Goal: Information Seeking & Learning: Learn about a topic

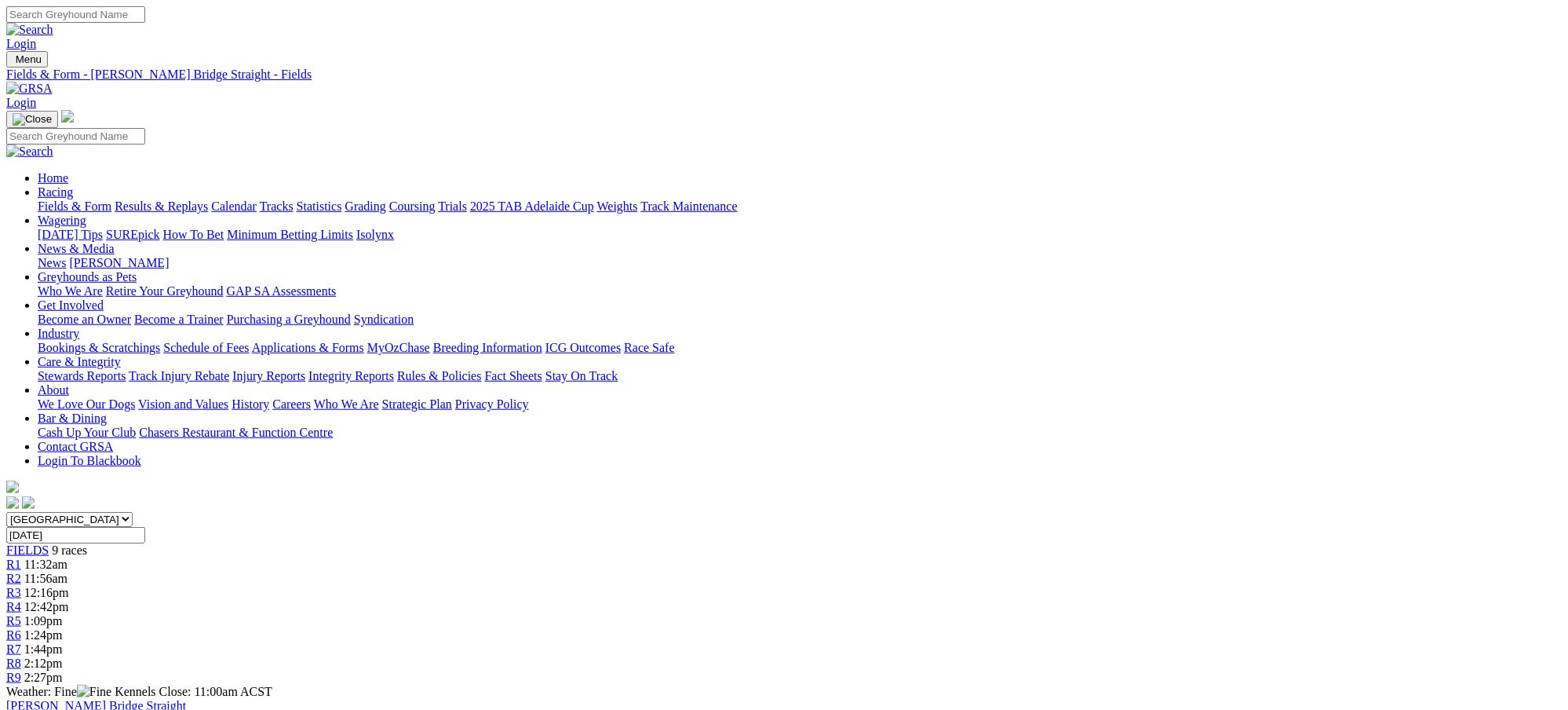
click at [49, 543] on span "FIELDS" at bounding box center [27, 550] width 42 height 14
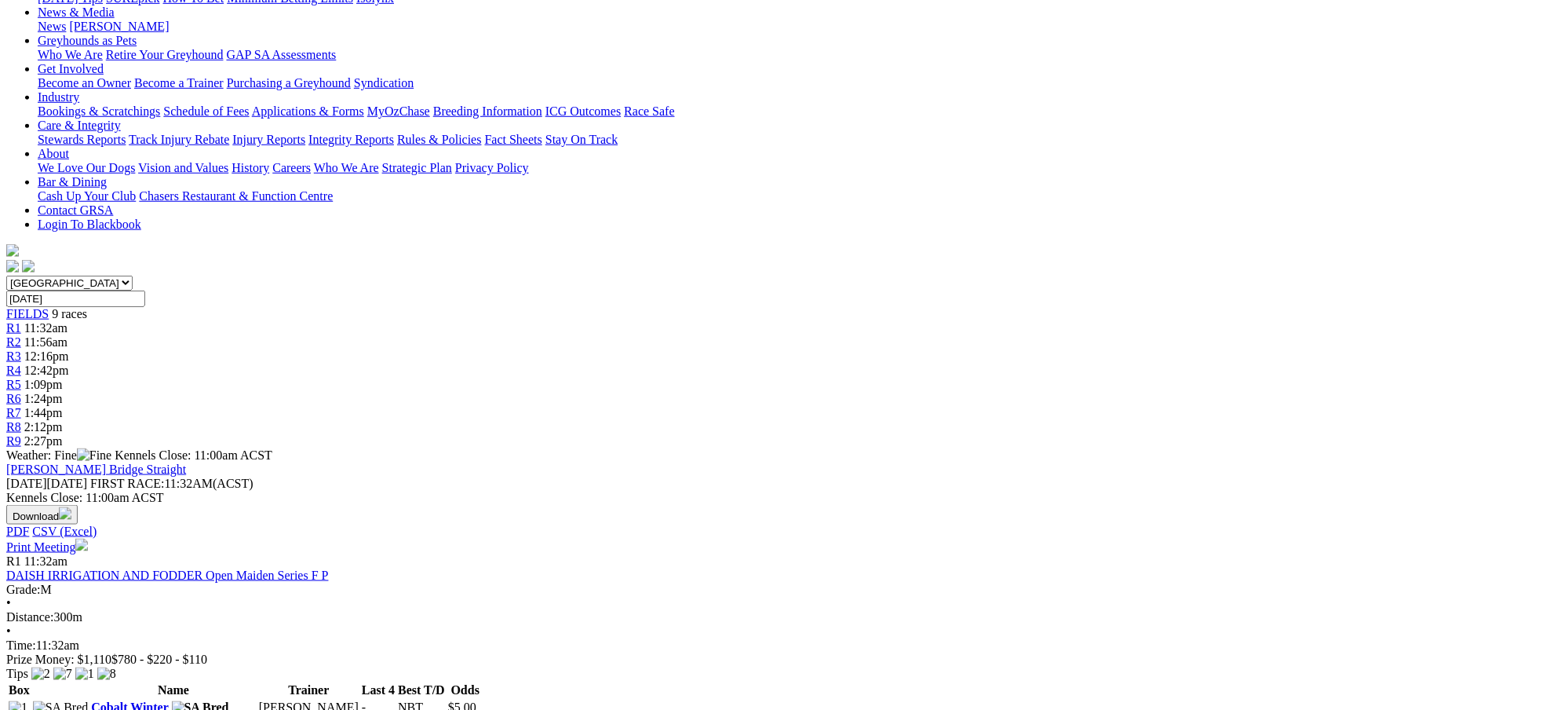
scroll to position [153, 0]
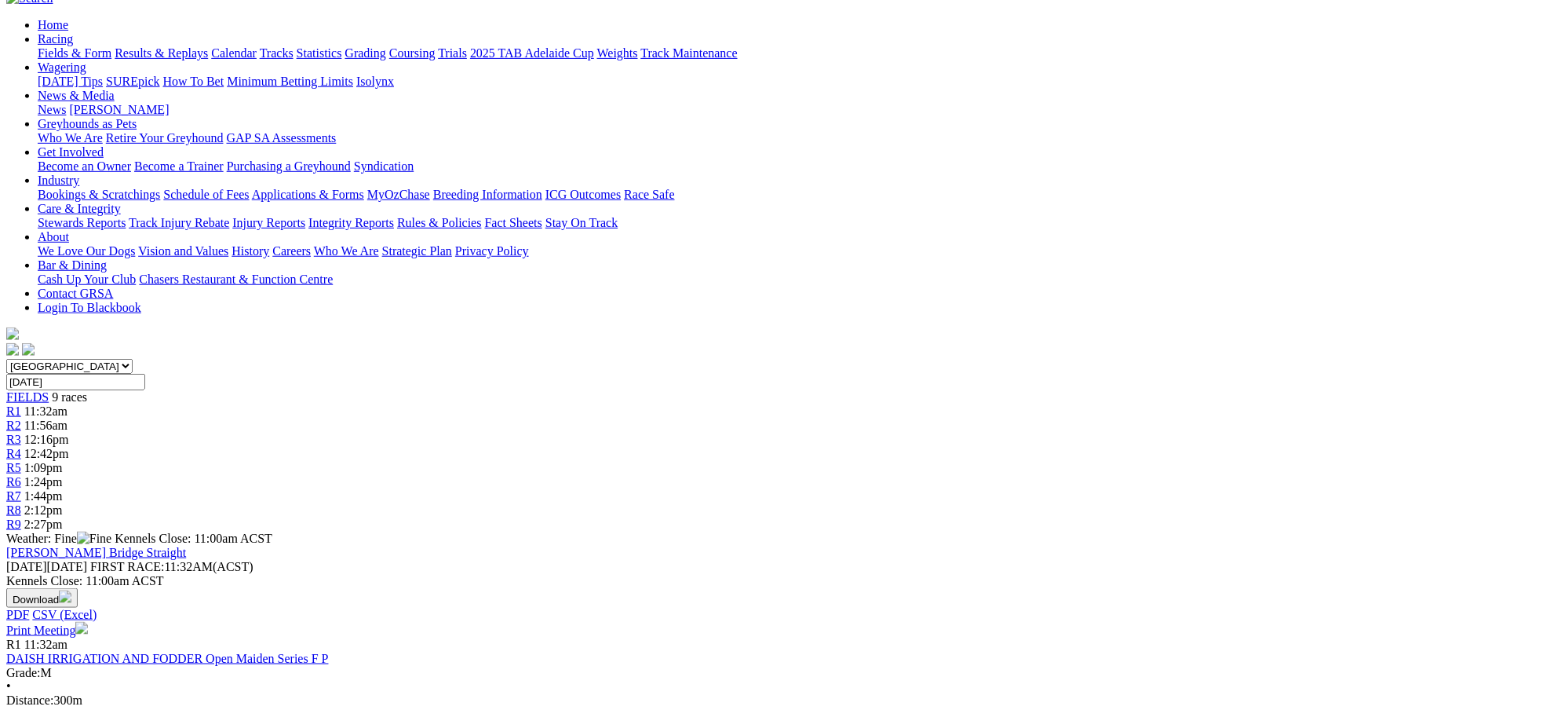
click at [68, 404] on span "11:32am" at bounding box center [46, 411] width 43 height 14
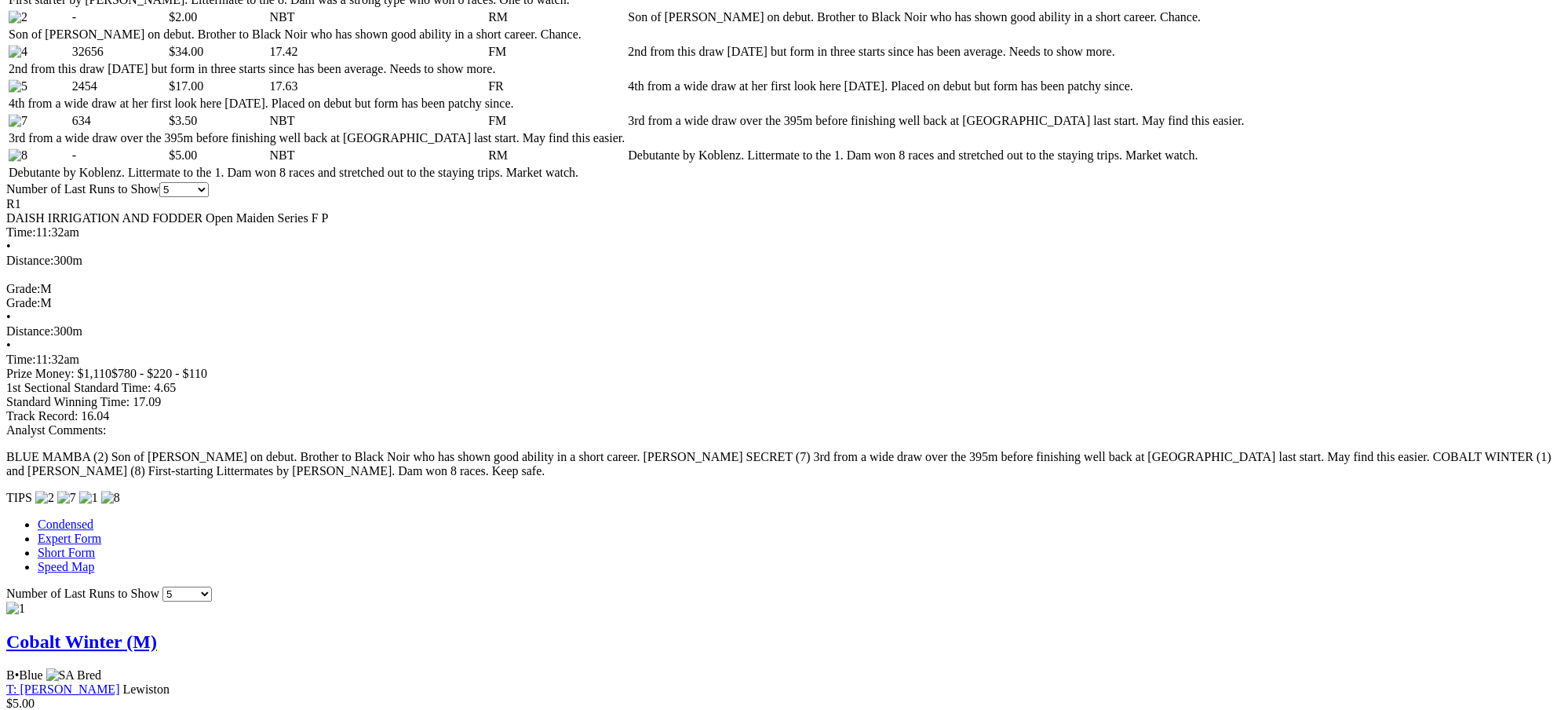
scroll to position [865, 0]
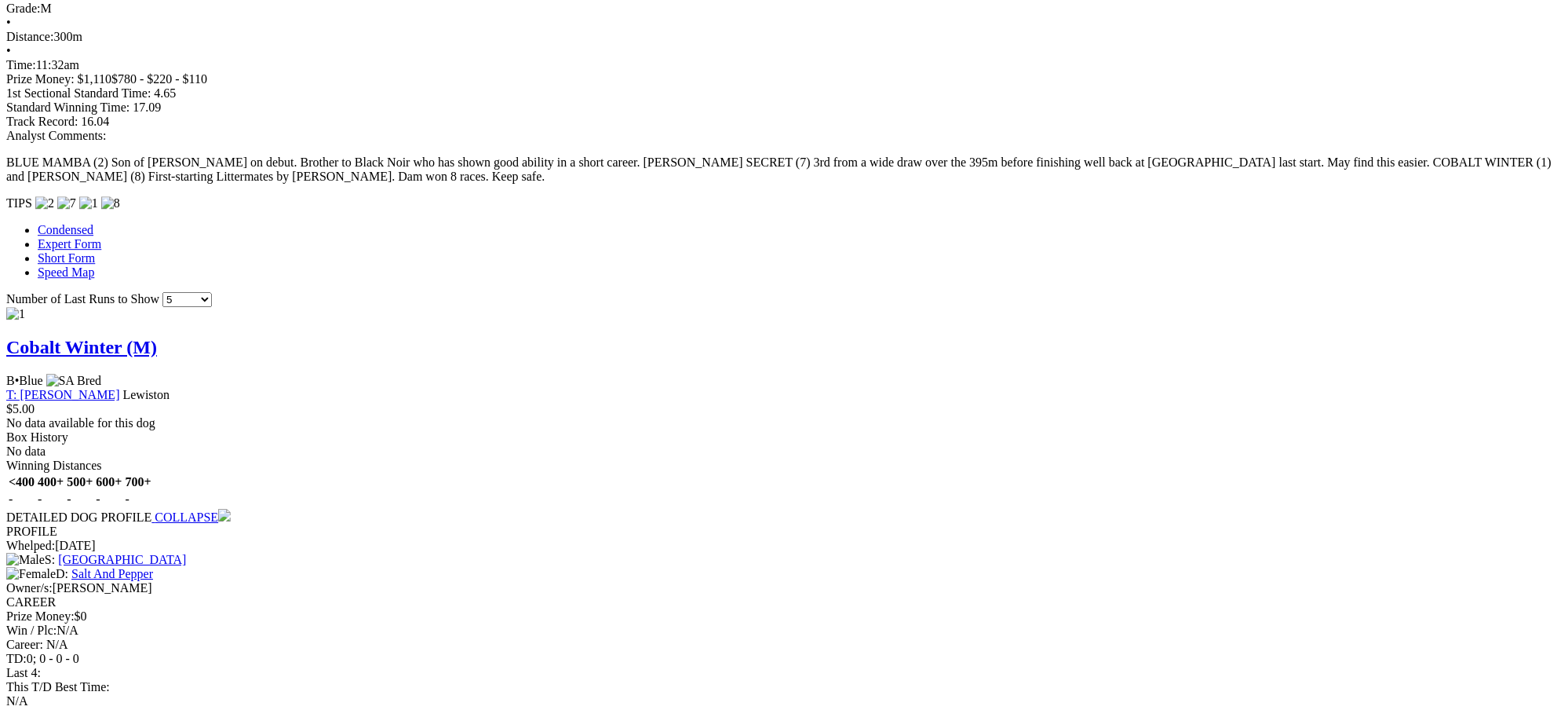
scroll to position [1325, 0]
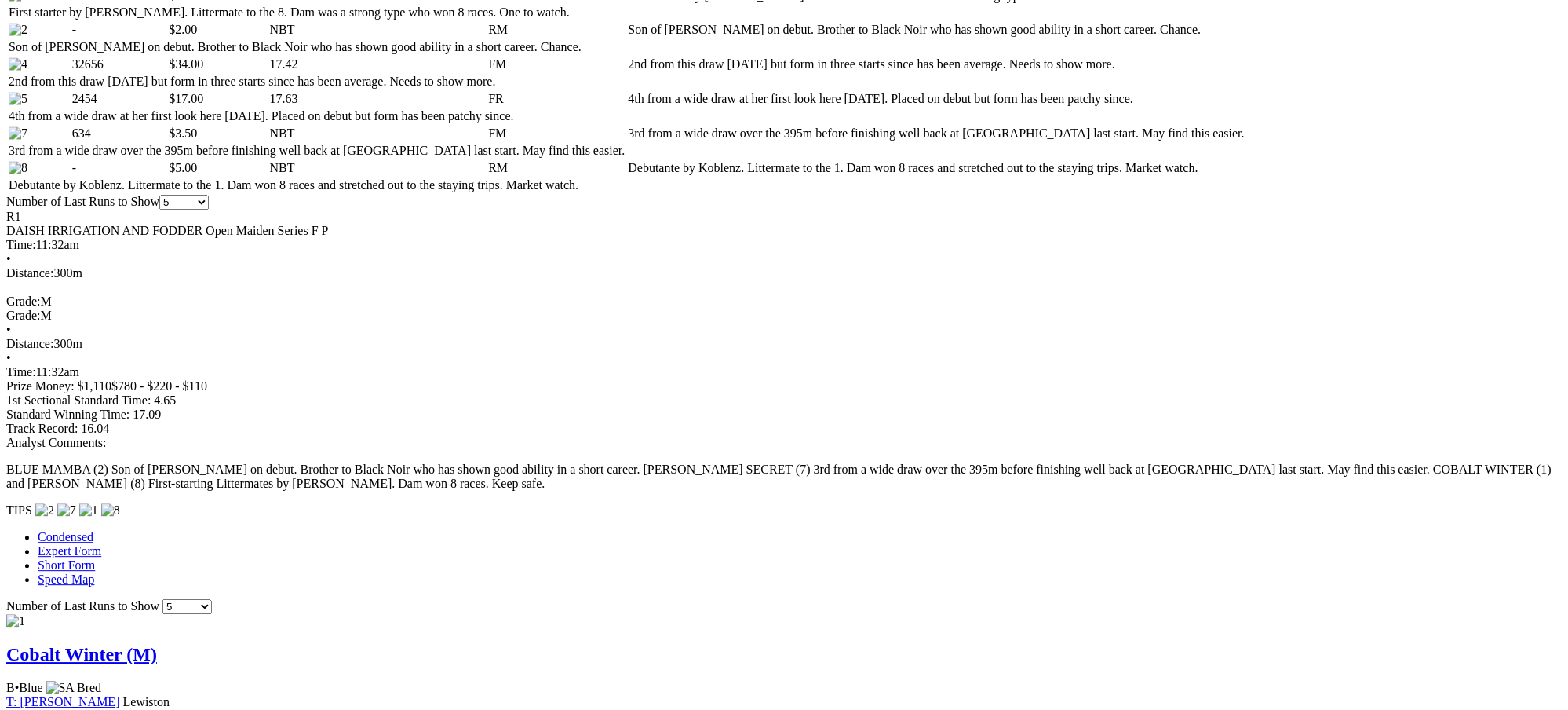
scroll to position [851, 0]
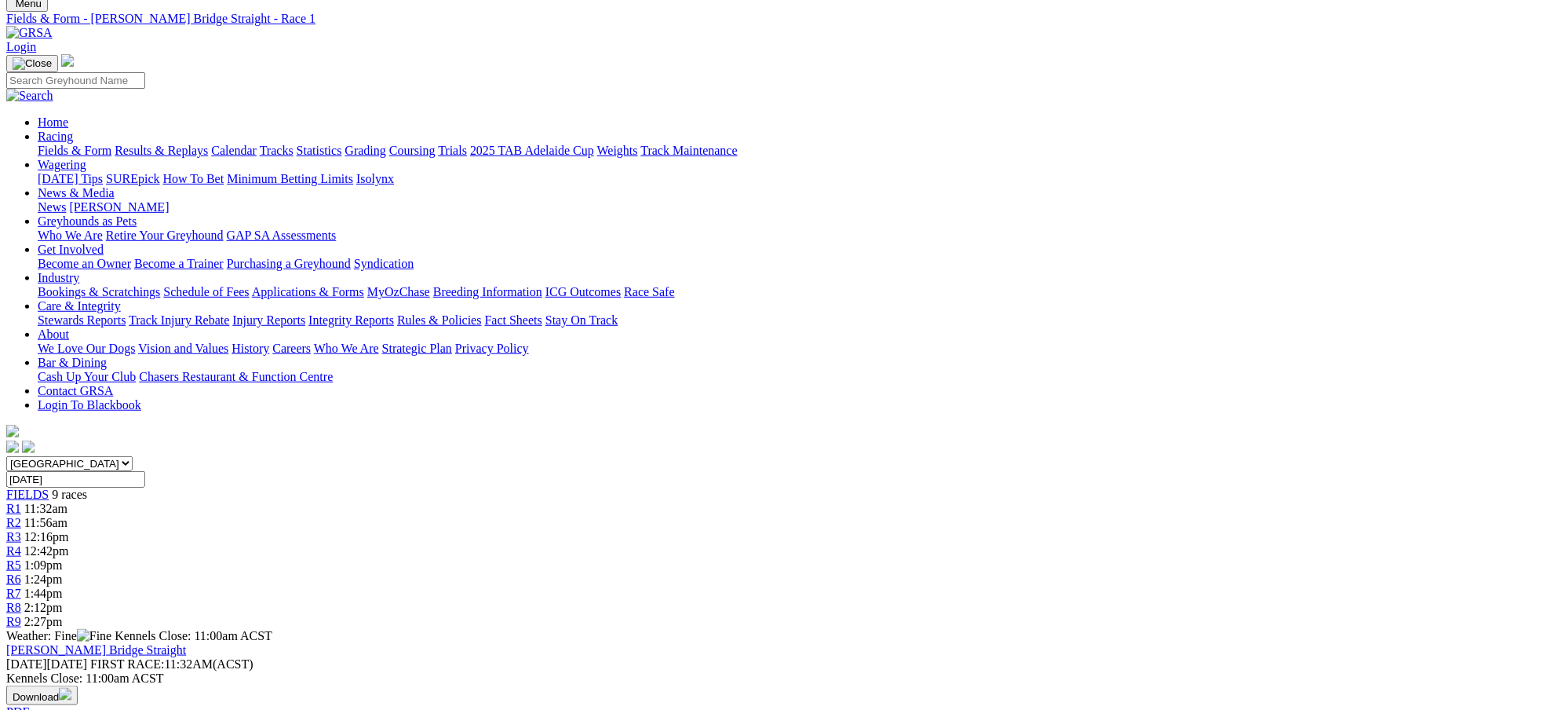
scroll to position [0, 0]
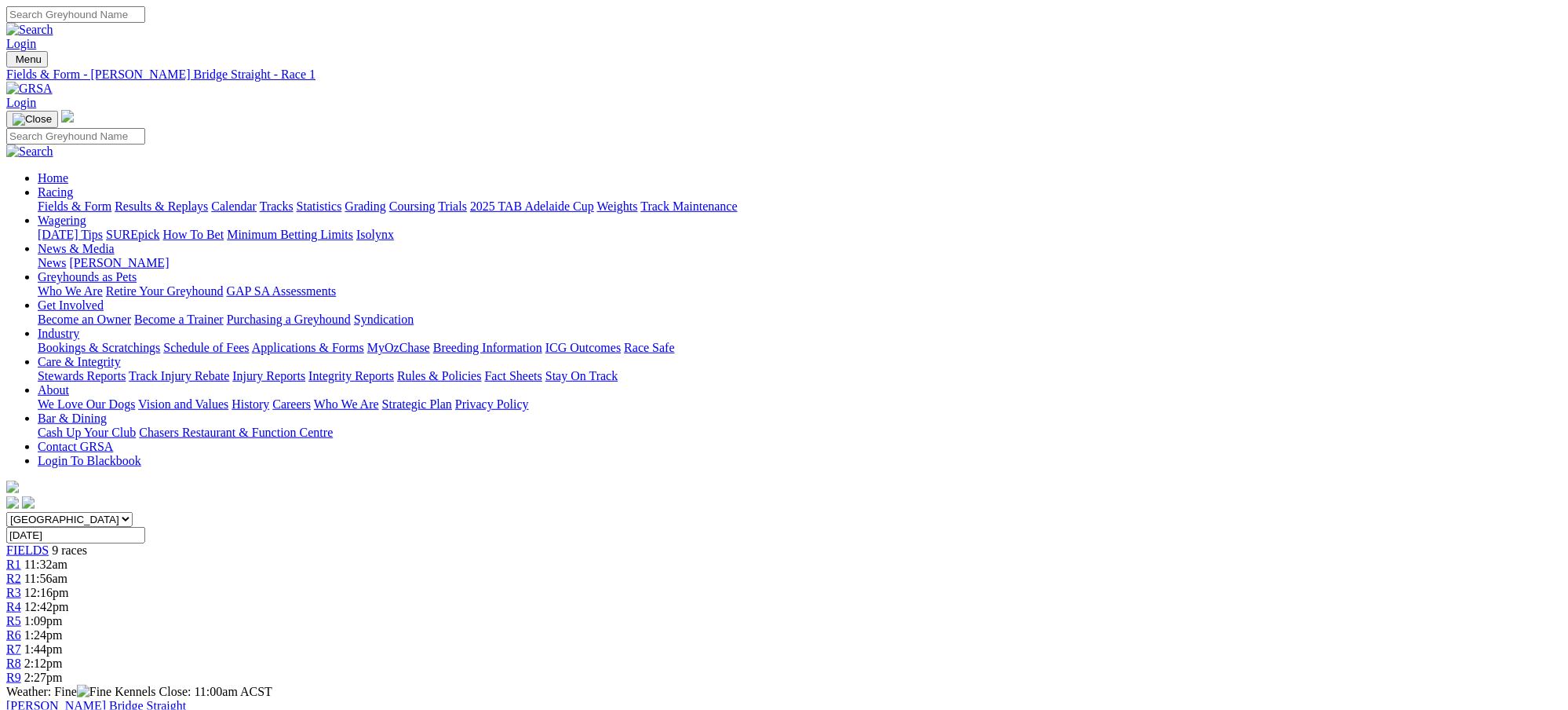
click at [112, 199] on link "Fields & Form" at bounding box center [74, 206] width 74 height 14
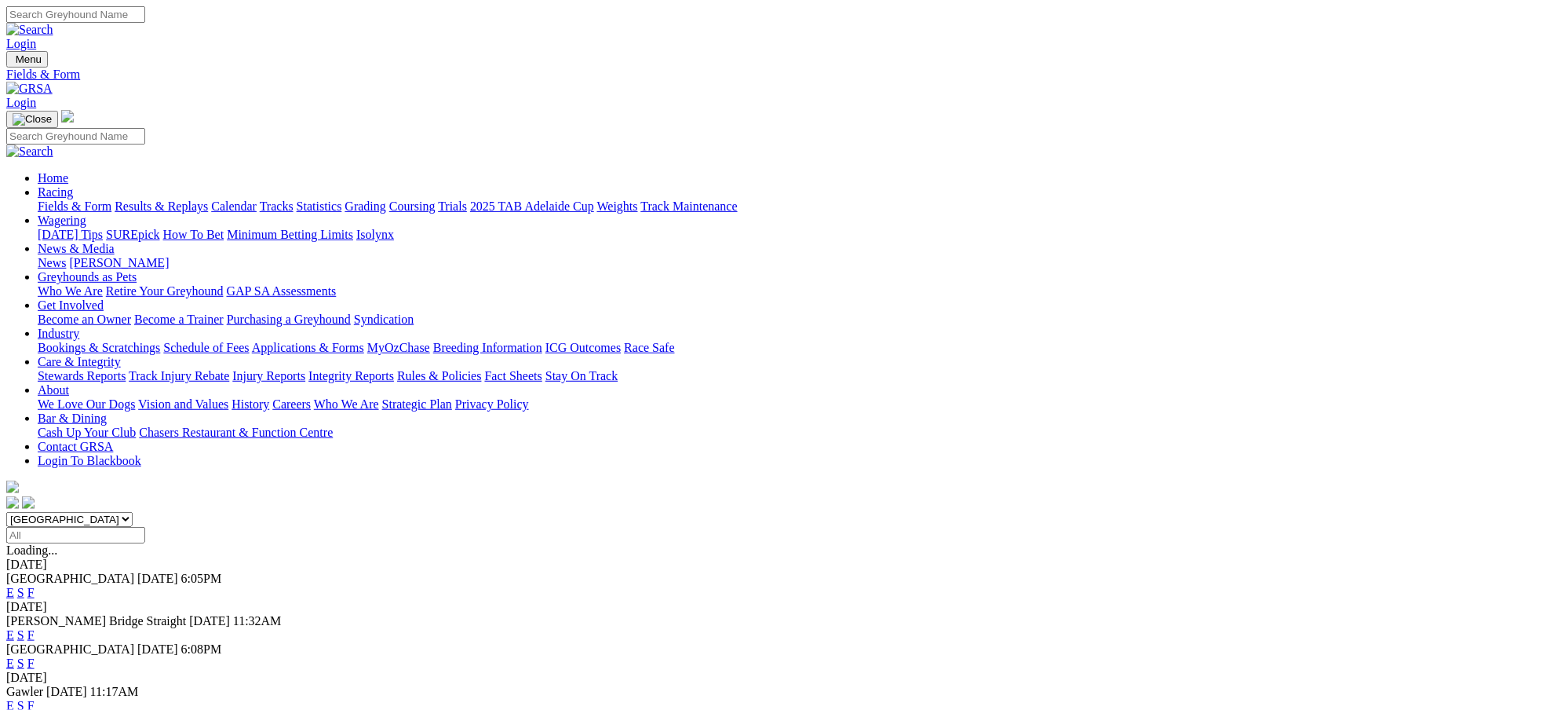
click at [35, 628] on link "F" at bounding box center [31, 635] width 7 height 14
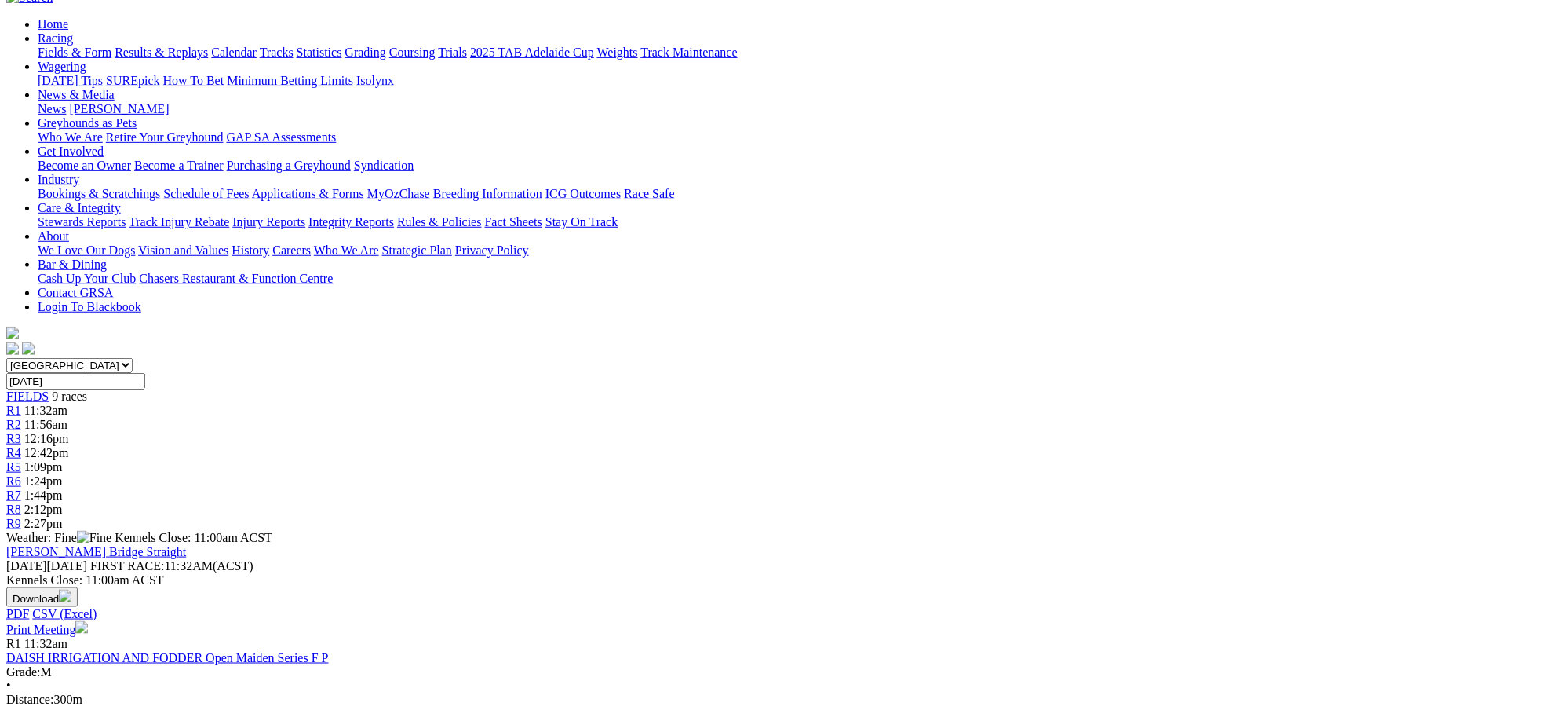
scroll to position [56, 0]
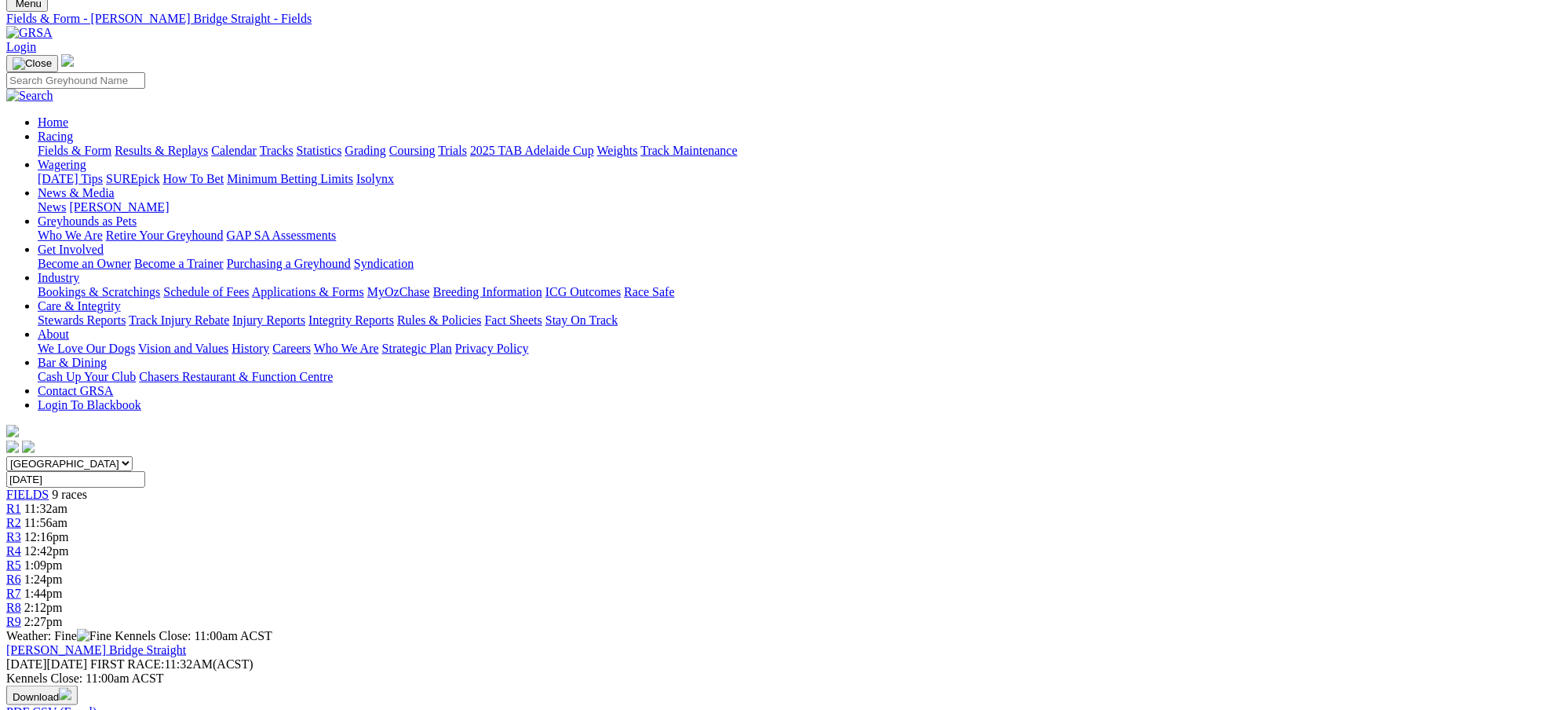
click at [63, 558] on span "1:09pm" at bounding box center [44, 565] width 39 height 14
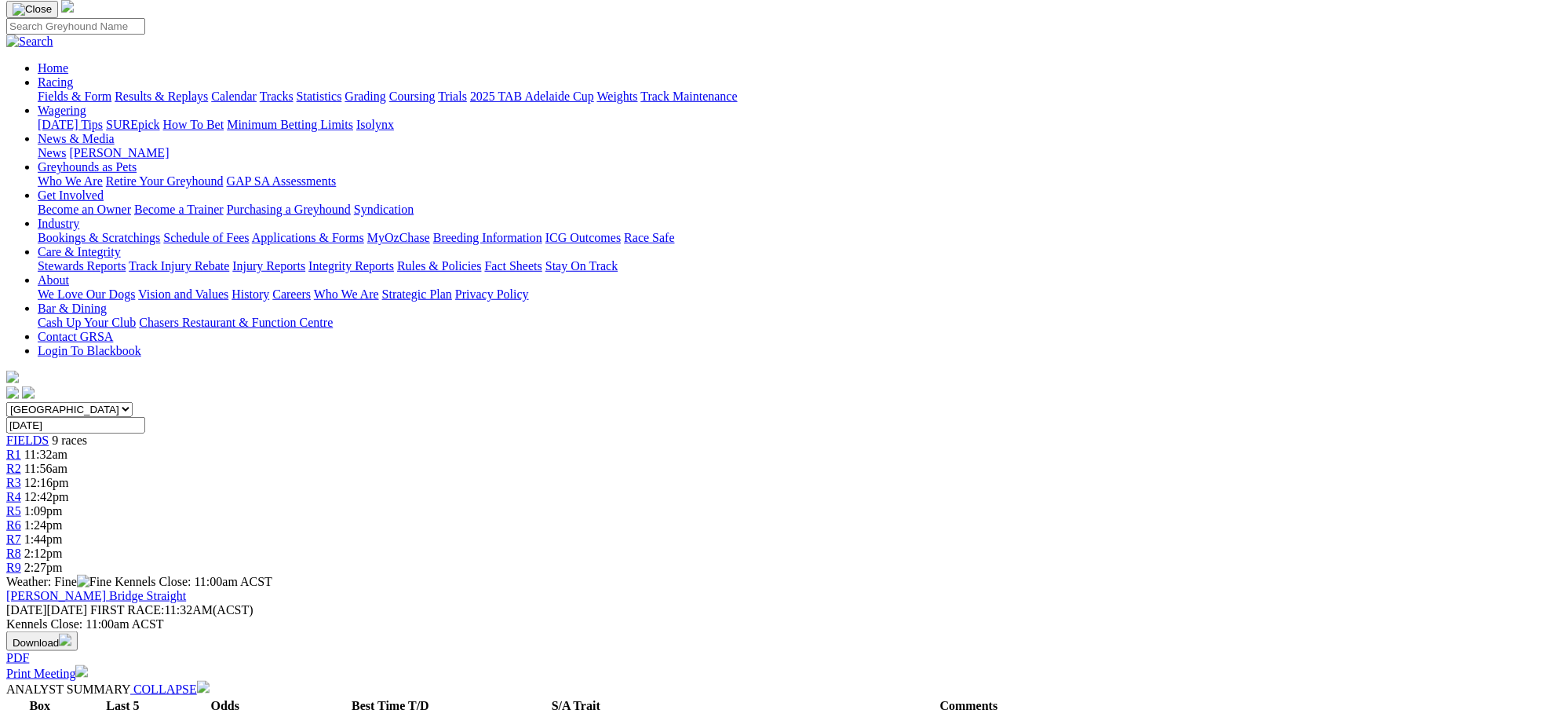
scroll to position [97, 0]
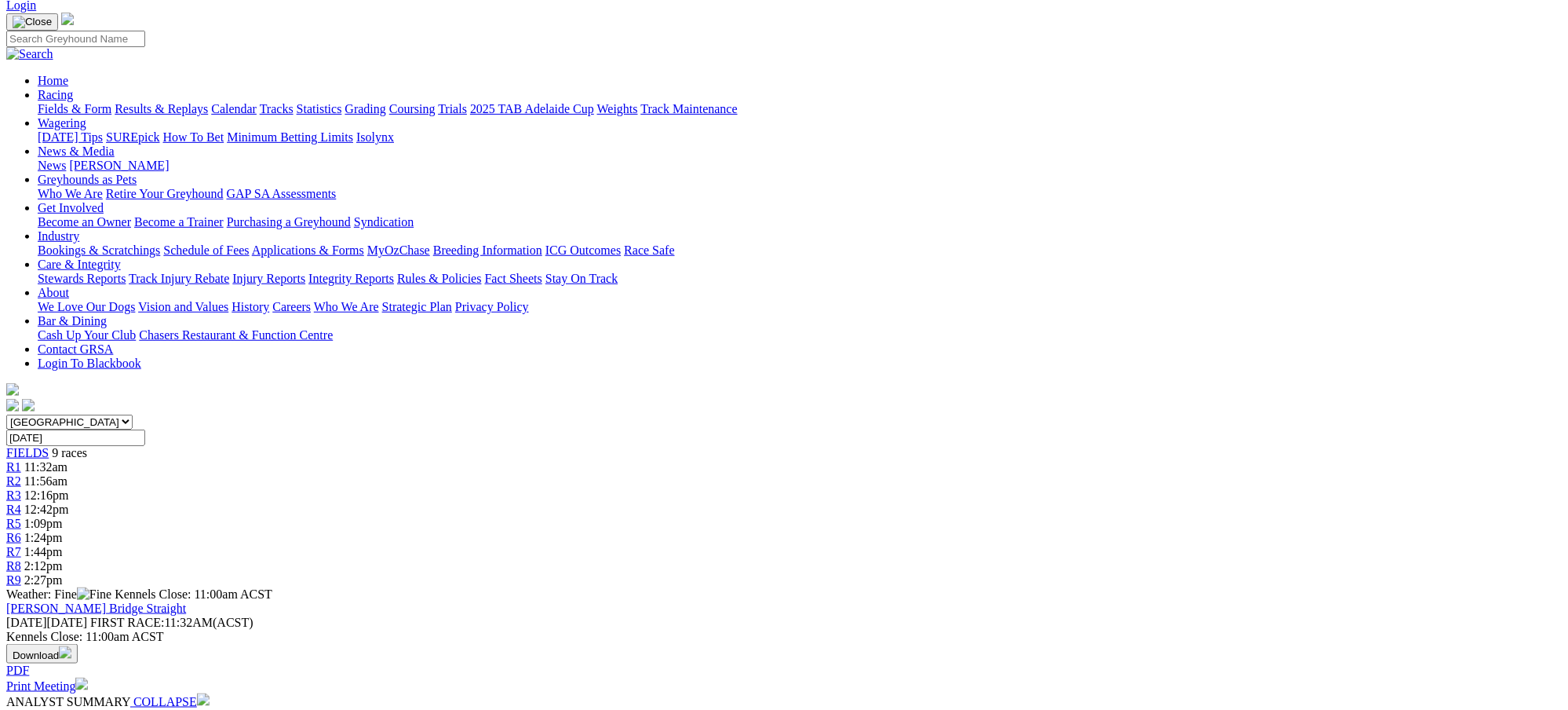
click at [68, 474] on span "11:56am" at bounding box center [46, 481] width 43 height 14
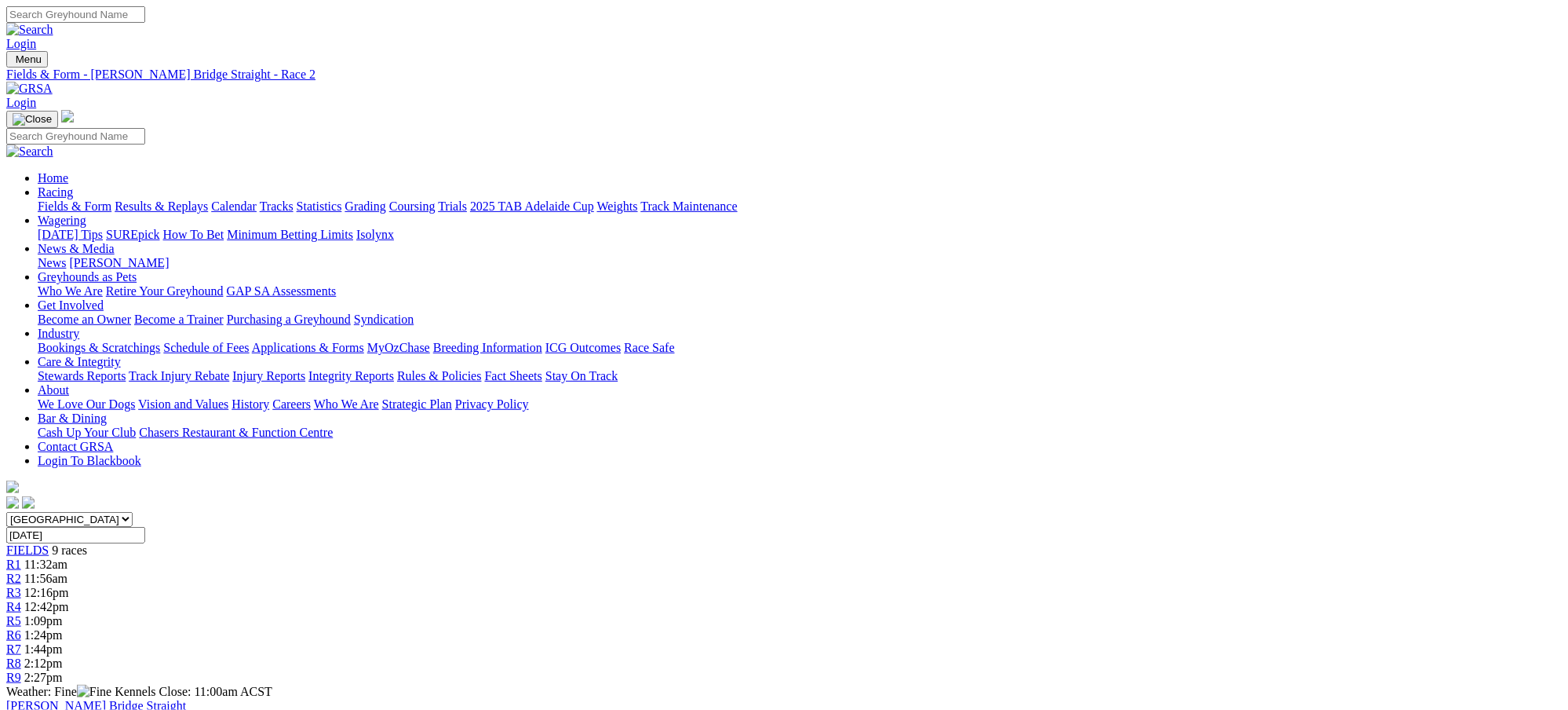
click at [69, 586] on span "12:16pm" at bounding box center [46, 593] width 45 height 14
click at [112, 199] on link "Fields & Form" at bounding box center [74, 206] width 74 height 14
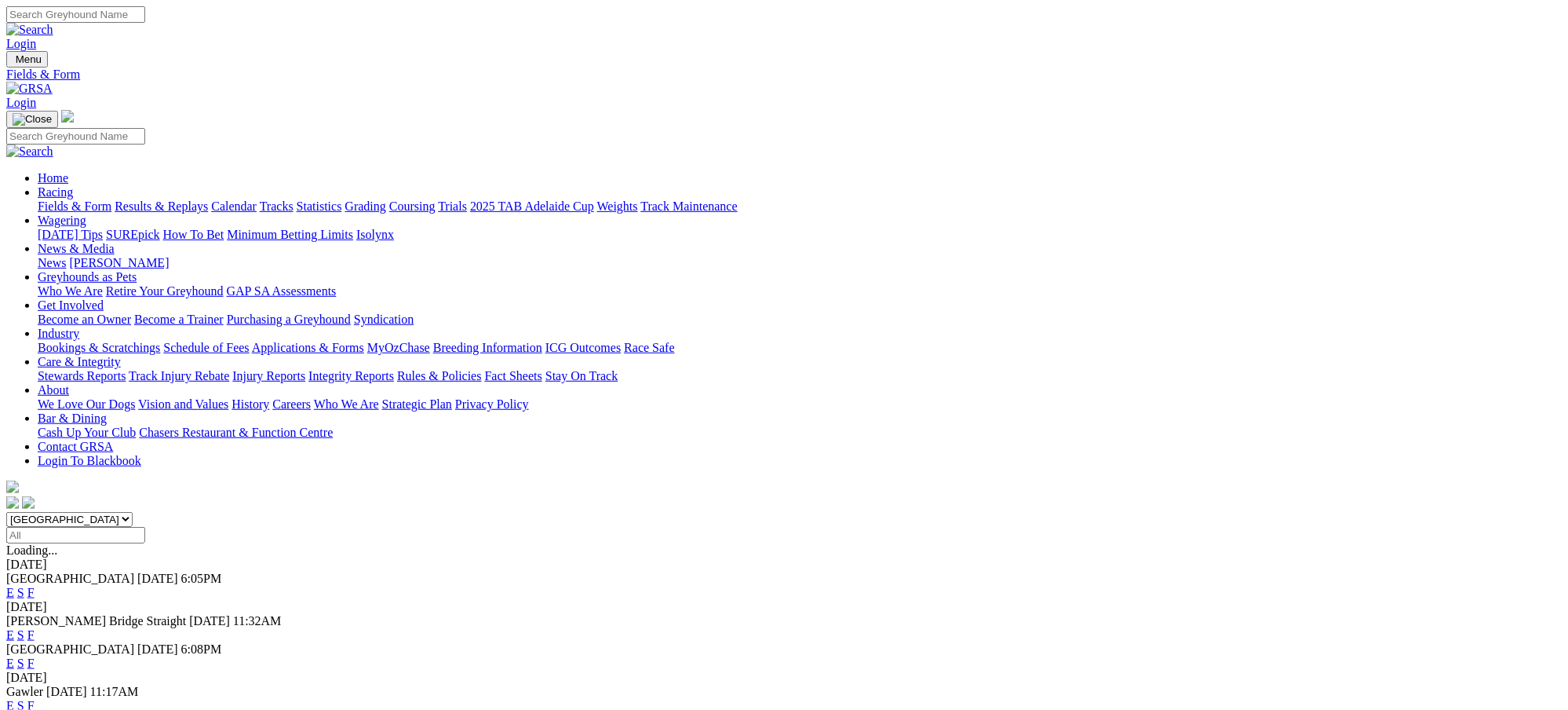
click at [35, 657] on link "F" at bounding box center [31, 664] width 7 height 14
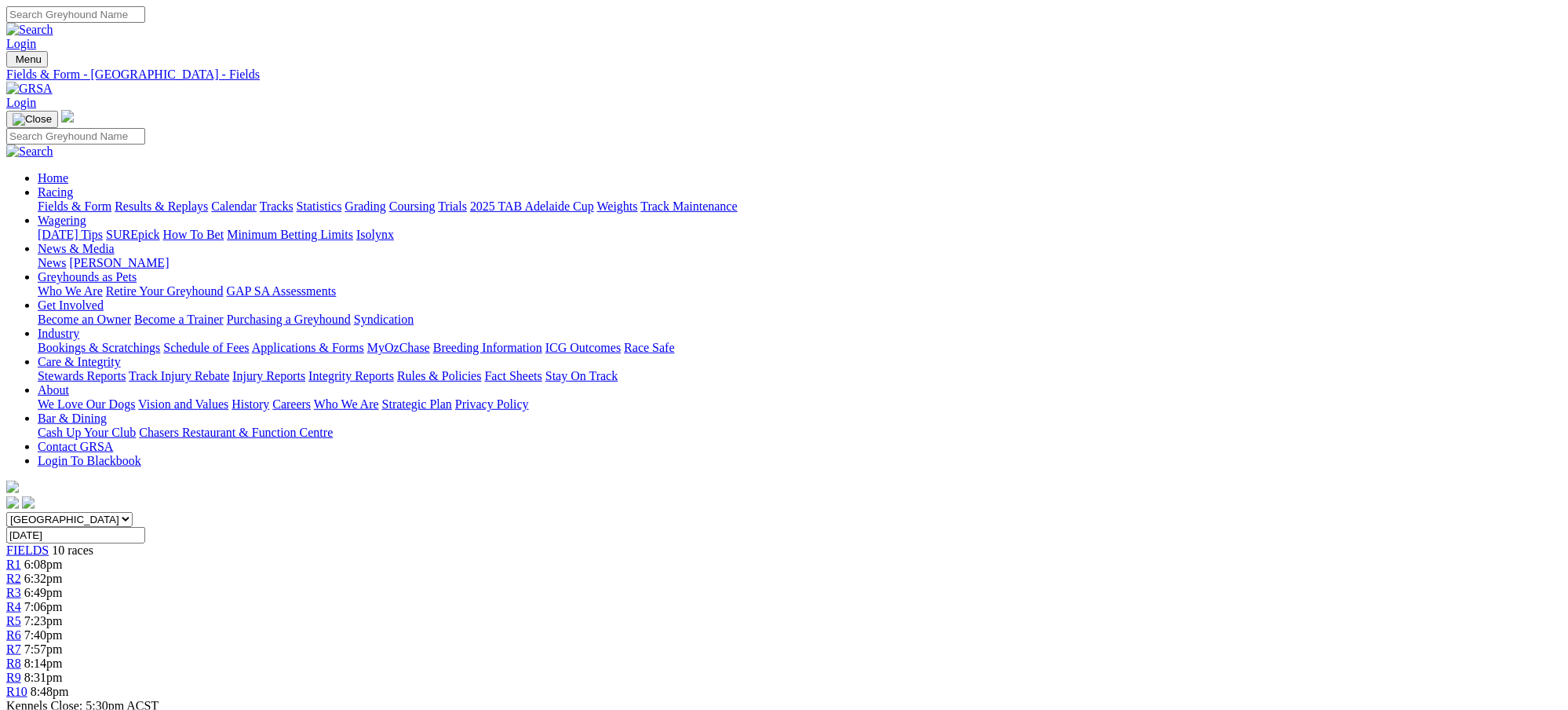
click at [618, 586] on div "R3 6:49pm" at bounding box center [783, 593] width 1555 height 14
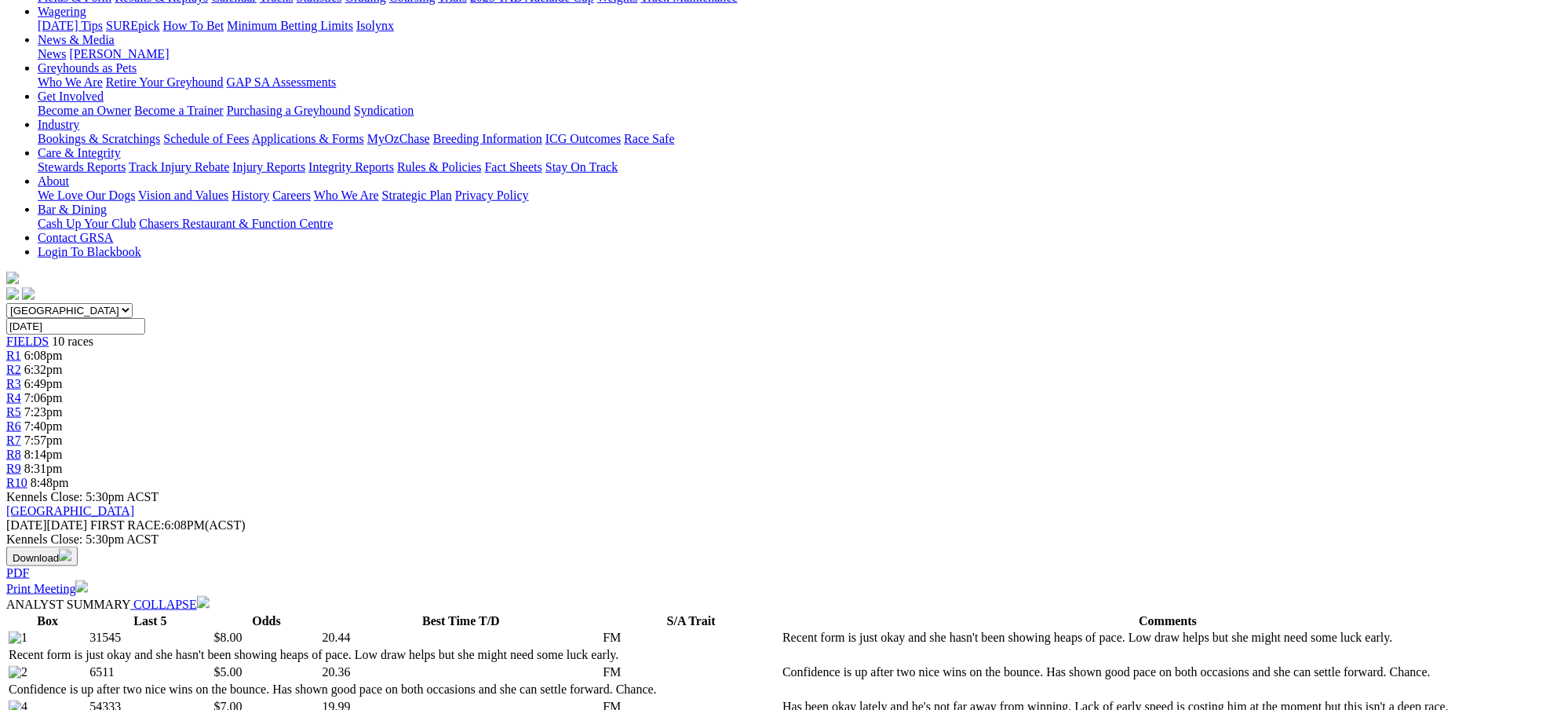
scroll to position [70, 0]
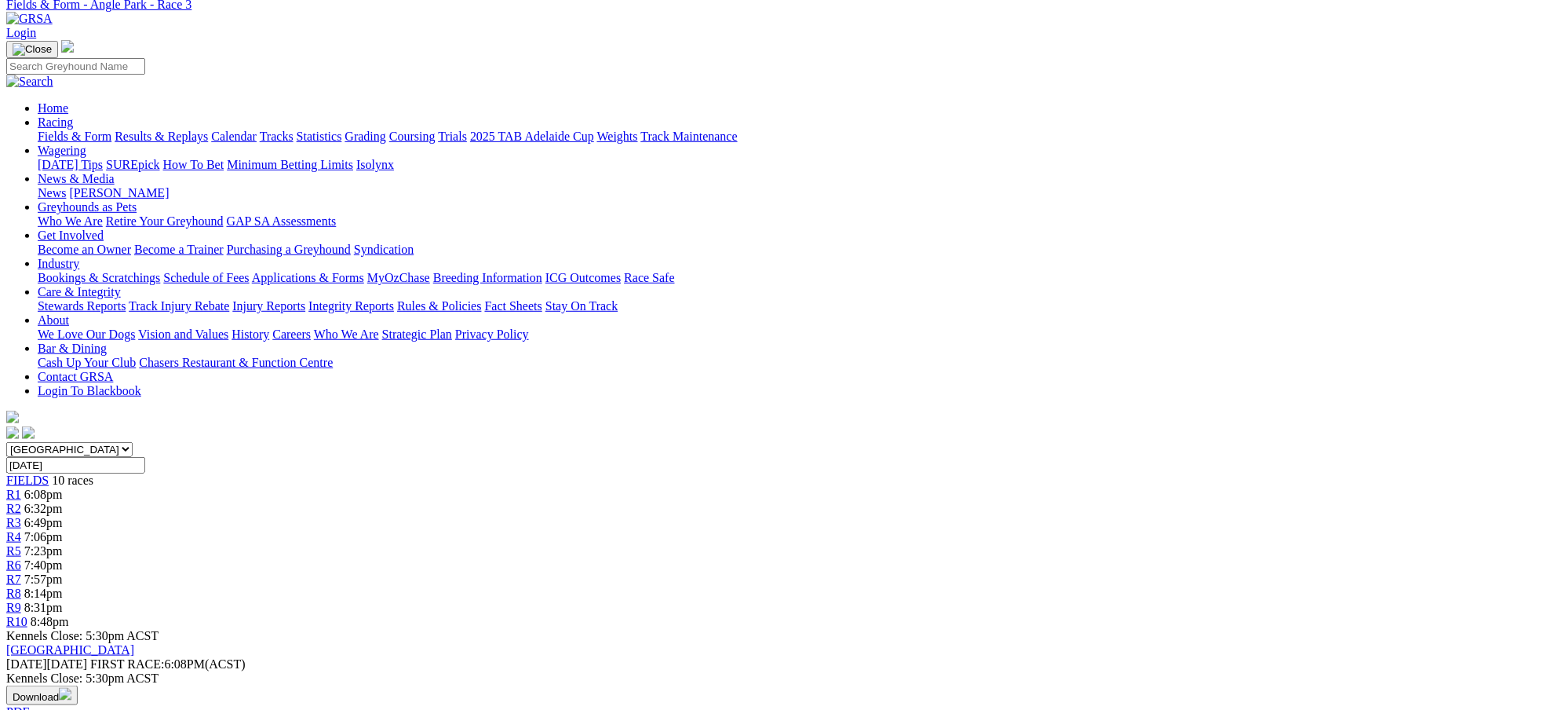
click at [63, 530] on span "7:06pm" at bounding box center [44, 537] width 39 height 14
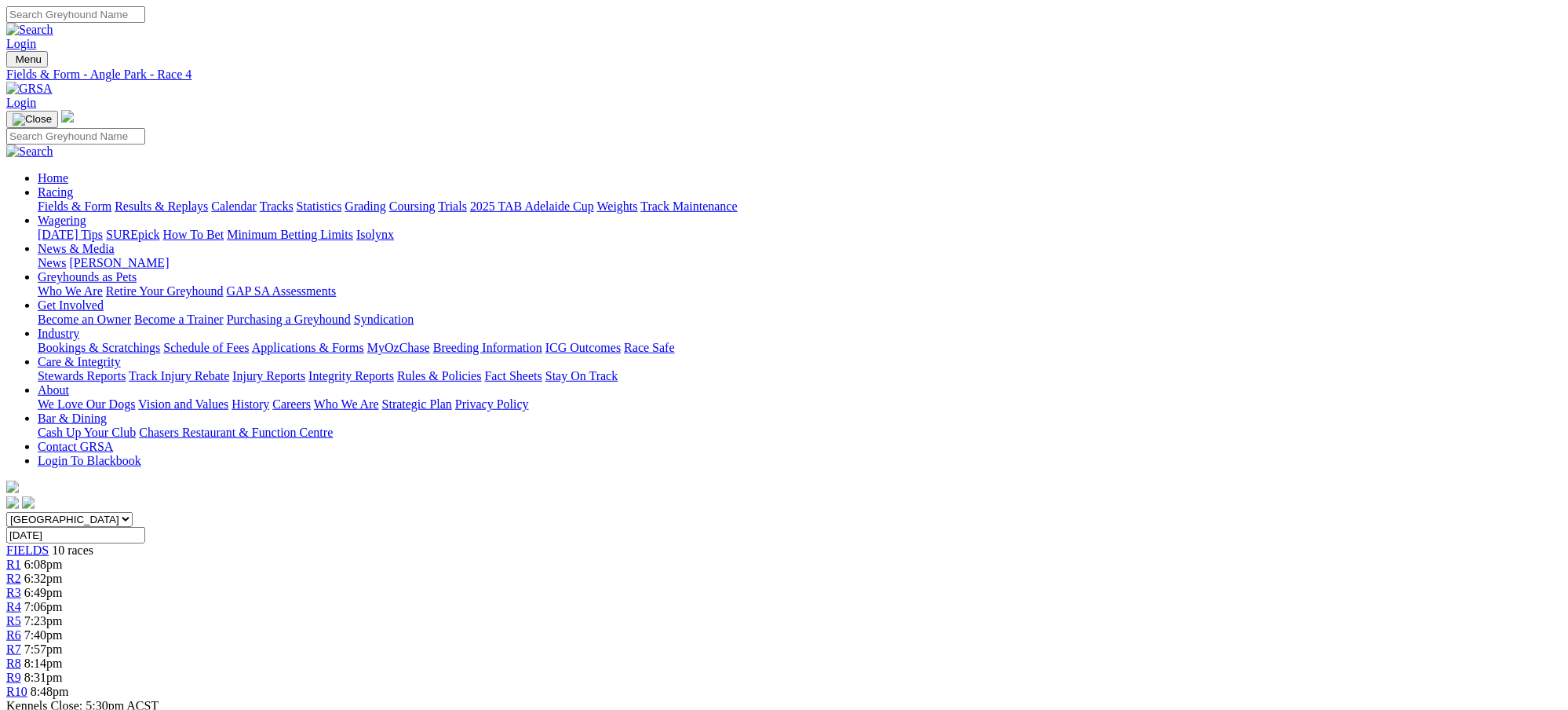
click at [63, 586] on span "6:49pm" at bounding box center [44, 593] width 39 height 14
click at [112, 199] on link "Fields & Form" at bounding box center [74, 206] width 74 height 14
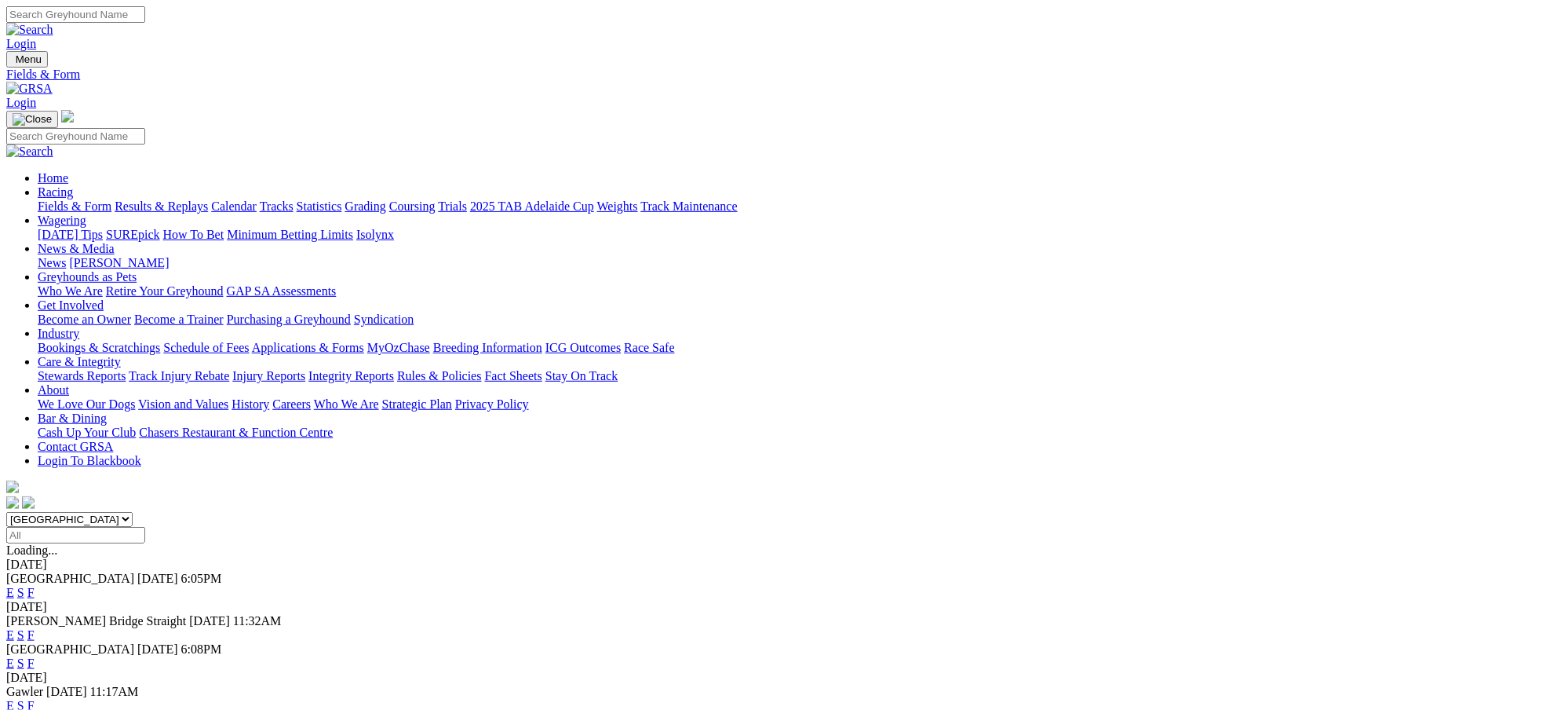
click at [35, 628] on link "F" at bounding box center [31, 635] width 7 height 14
